Goal: Find specific page/section

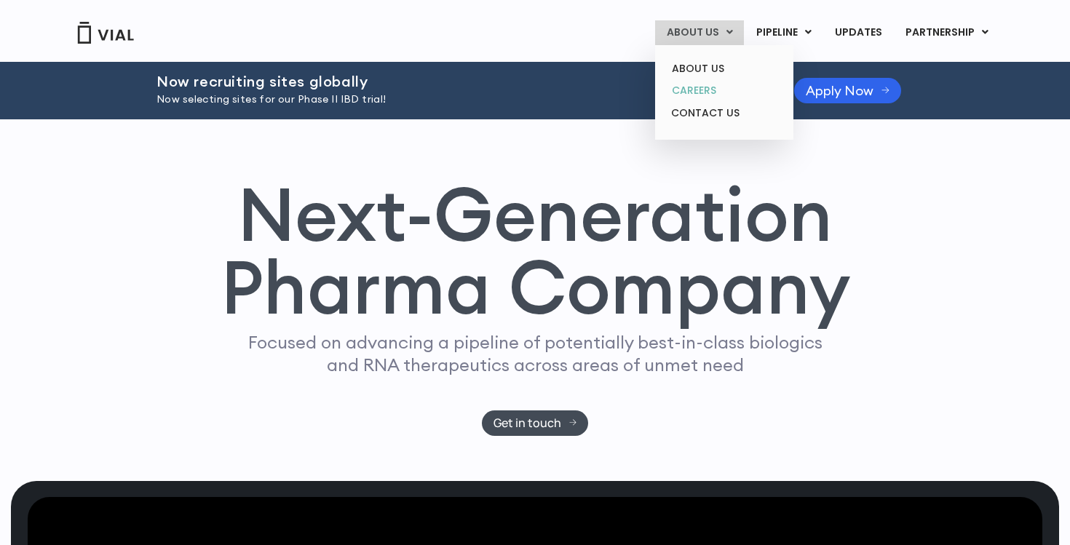
click at [695, 90] on link "CAREERS" at bounding box center [723, 90] width 127 height 23
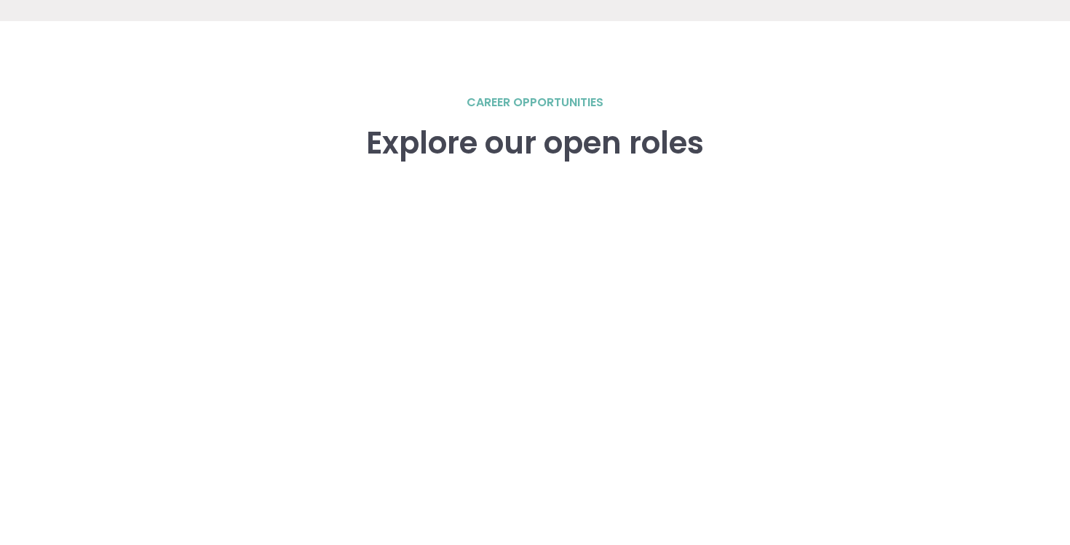
scroll to position [2089, 0]
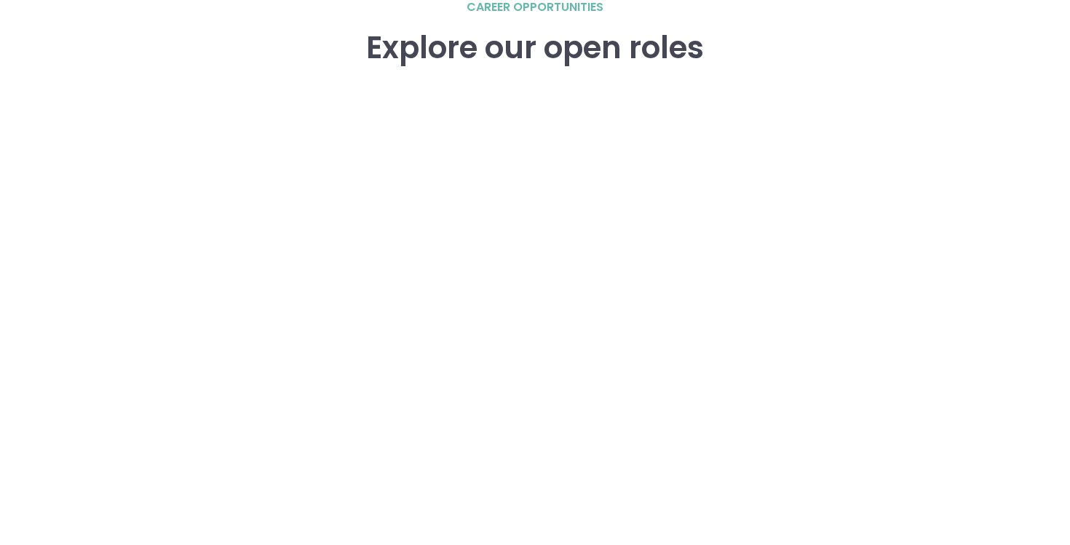
click at [965, 317] on div "career opportunities Explore our open roles" at bounding box center [535, 311] width 932 height 625
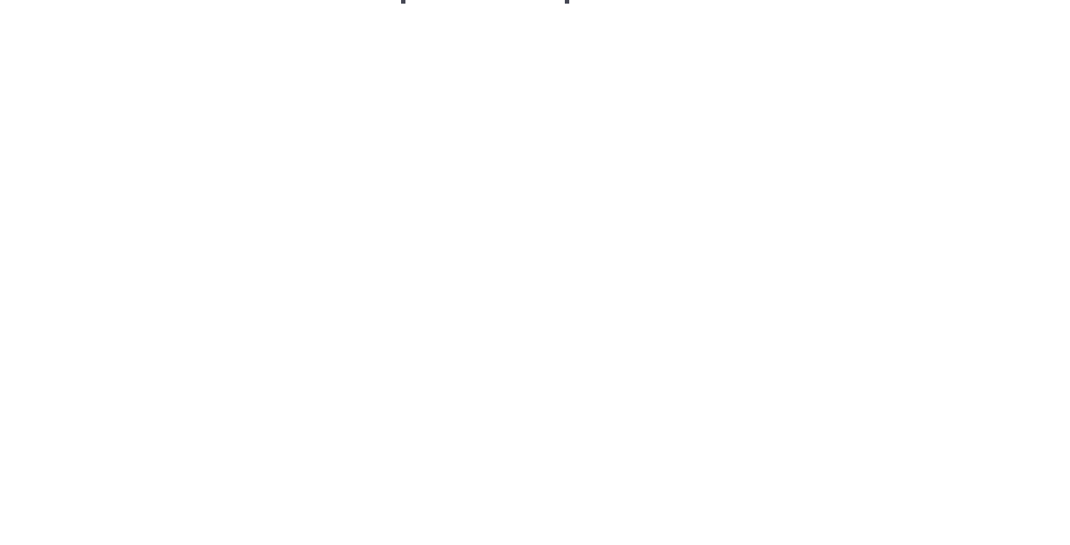
scroll to position [2176, 0]
